Goal: Information Seeking & Learning: Learn about a topic

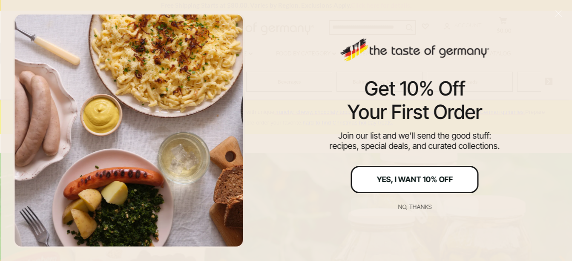
click at [383, 177] on div "Yes, I Want 10% Off" at bounding box center [415, 180] width 76 height 8
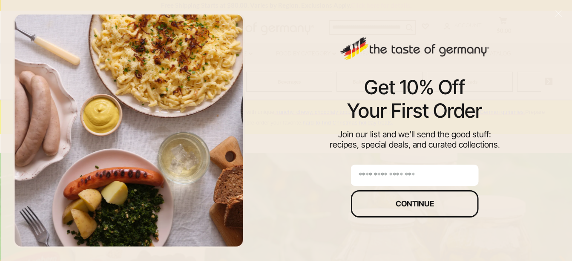
click at [373, 174] on input "email" at bounding box center [415, 175] width 128 height 21
type input "**********"
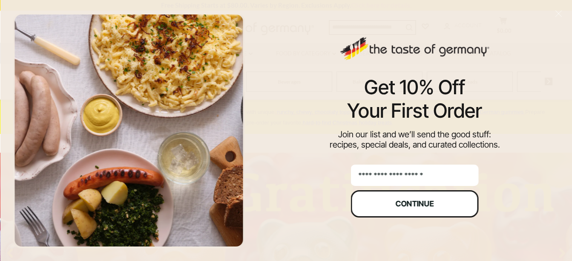
click at [402, 203] on div "Continue" at bounding box center [415, 204] width 38 height 8
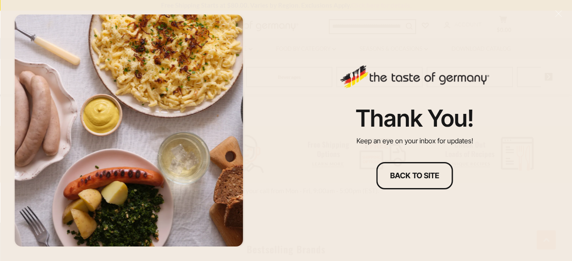
scroll to position [424, 0]
click at [424, 173] on div "Back to site" at bounding box center [414, 176] width 49 height 8
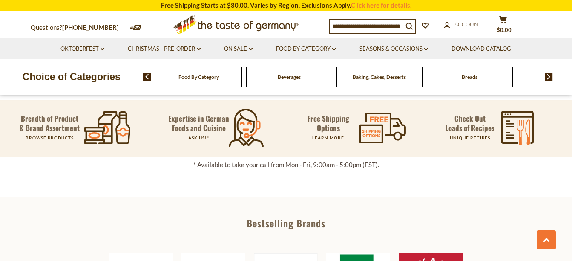
scroll to position [291, 0]
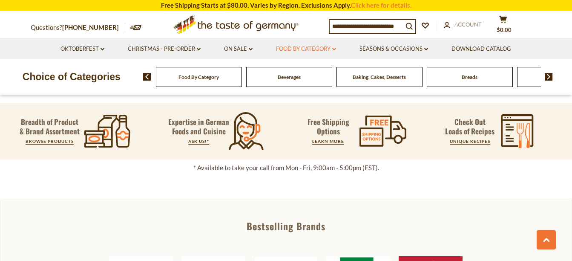
click at [332, 49] on link "Food By Category dropdown_arrow" at bounding box center [306, 48] width 60 height 9
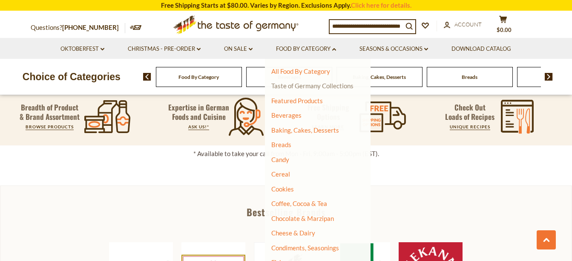
click at [351, 84] on link "Taste of Germany Collections" at bounding box center [312, 86] width 82 height 8
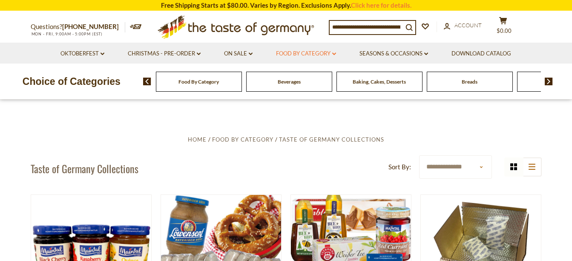
click at [332, 57] on link "Food By Category dropdown_arrow" at bounding box center [306, 53] width 60 height 9
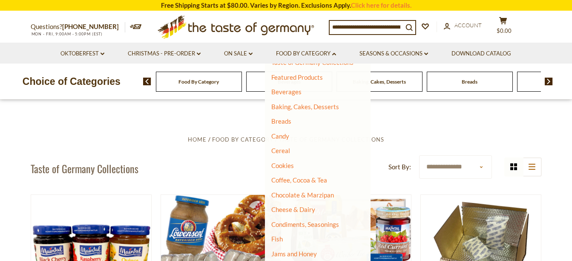
scroll to position [31, 0]
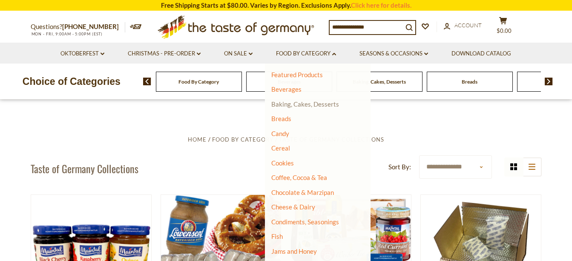
click at [335, 105] on link "Baking, Cakes, Desserts" at bounding box center [305, 104] width 68 height 8
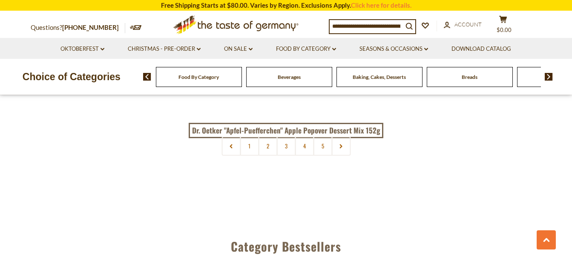
scroll to position [2069, 0]
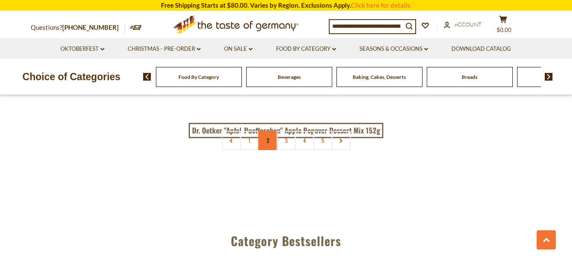
click at [268, 142] on link "2" at bounding box center [267, 140] width 19 height 19
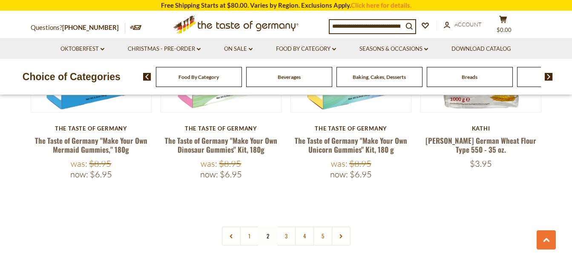
scroll to position [2013, 0]
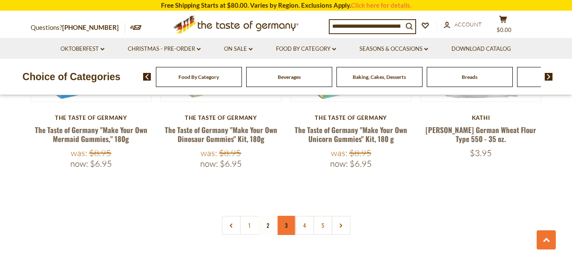
click at [290, 216] on link "3" at bounding box center [286, 225] width 19 height 19
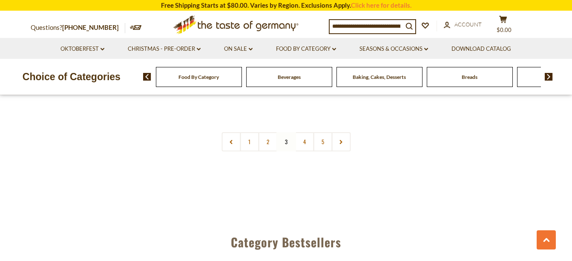
scroll to position [2078, 0]
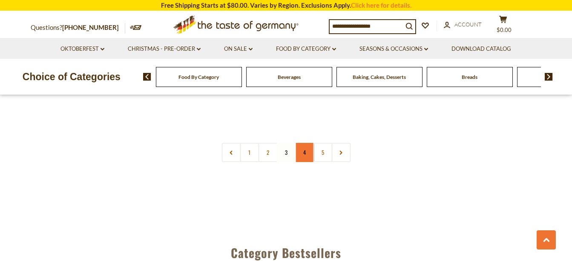
click at [307, 156] on link "4" at bounding box center [304, 152] width 19 height 19
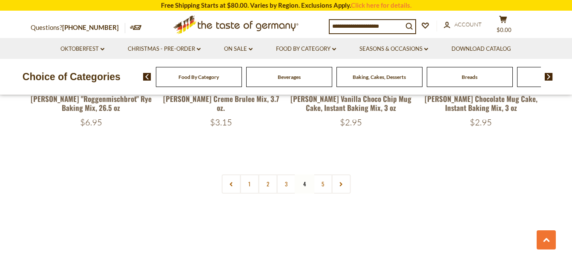
scroll to position [2022, 0]
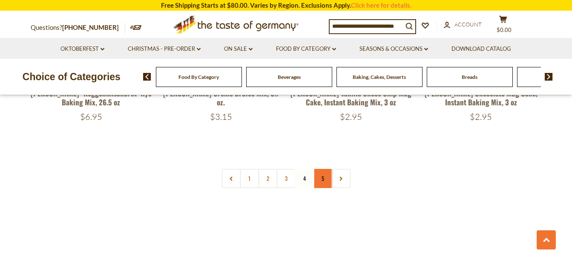
click at [326, 179] on link "5" at bounding box center [322, 178] width 19 height 19
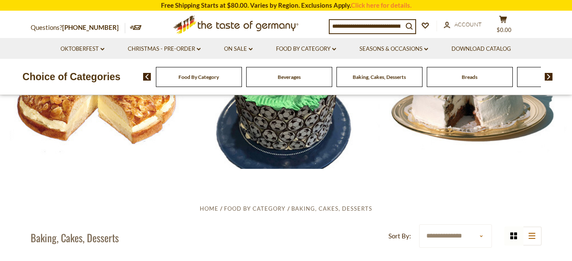
scroll to position [0, 0]
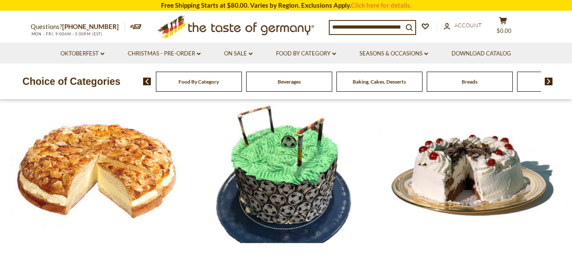
drag, startPoint x: 554, startPoint y: 80, endPoint x: 545, endPoint y: 84, distance: 10.1
click at [553, 81] on div "Food By Category Beverages Baking, Cakes, Desserts Breads Candy Cereal Cookies …" at bounding box center [357, 81] width 429 height 20
click at [545, 83] on img at bounding box center [549, 82] width 8 height 8
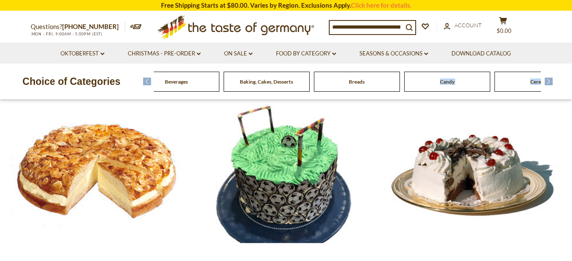
click at [547, 80] on img at bounding box center [549, 82] width 8 height 8
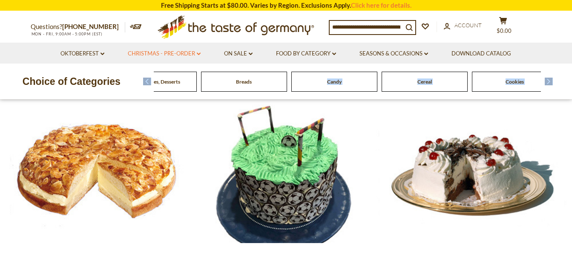
click at [128, 56] on link "Christmas - PRE-ORDER dropdown_arrow" at bounding box center [164, 53] width 73 height 9
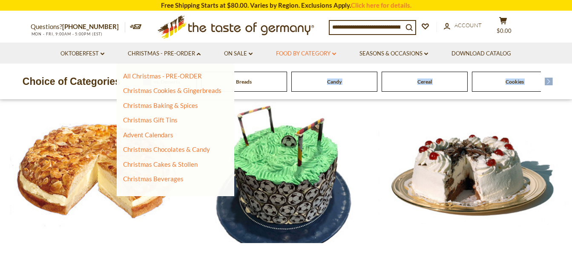
click at [332, 51] on link "Food By Category dropdown_arrow" at bounding box center [306, 53] width 60 height 9
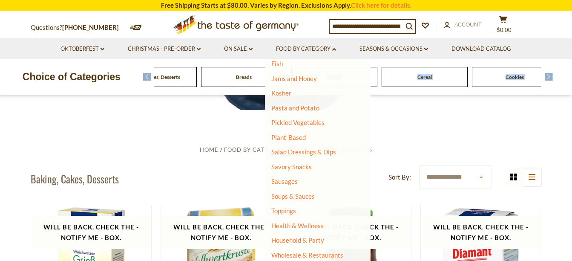
scroll to position [135, 0]
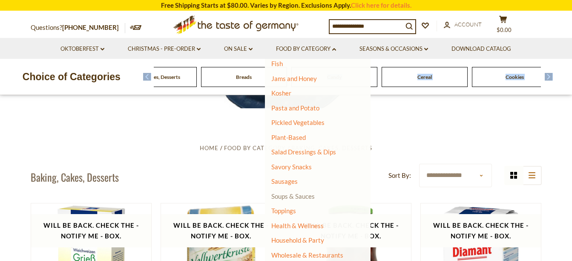
click at [302, 193] on link "Soups & Sauces" at bounding box center [292, 196] width 43 height 8
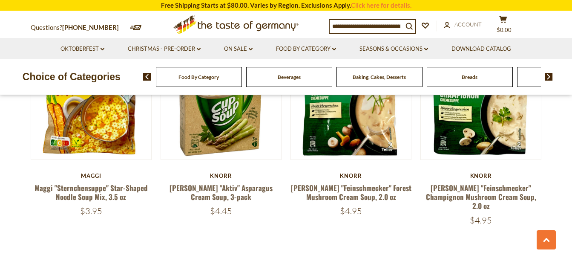
scroll to position [1859, 0]
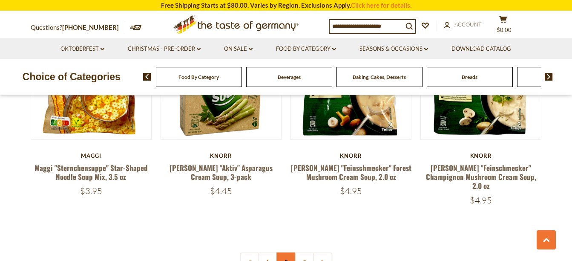
click at [288, 252] on link "2" at bounding box center [286, 261] width 19 height 19
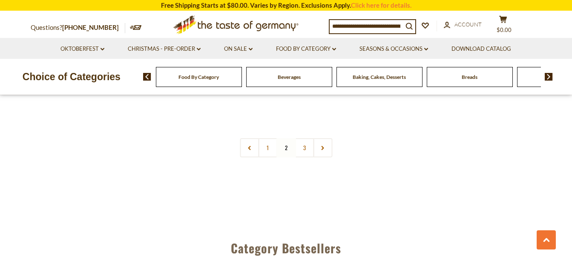
scroll to position [1934, 0]
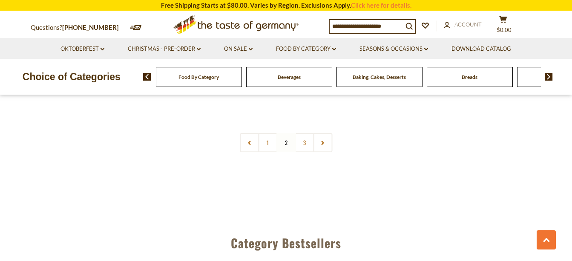
drag, startPoint x: 305, startPoint y: 144, endPoint x: 312, endPoint y: 148, distance: 8.6
click at [307, 144] on link "3" at bounding box center [304, 142] width 19 height 19
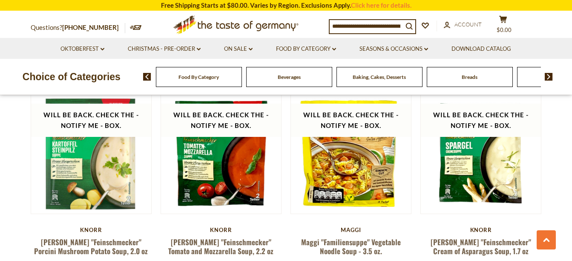
scroll to position [155, 0]
